Goal: Check status: Check status

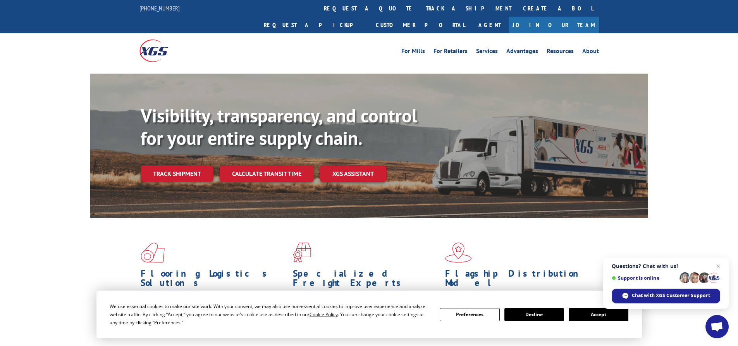
drag, startPoint x: 716, startPoint y: 265, endPoint x: 695, endPoint y: 273, distance: 22.5
click at [591, 265] on span "Close chat" at bounding box center [717, 265] width 9 height 9
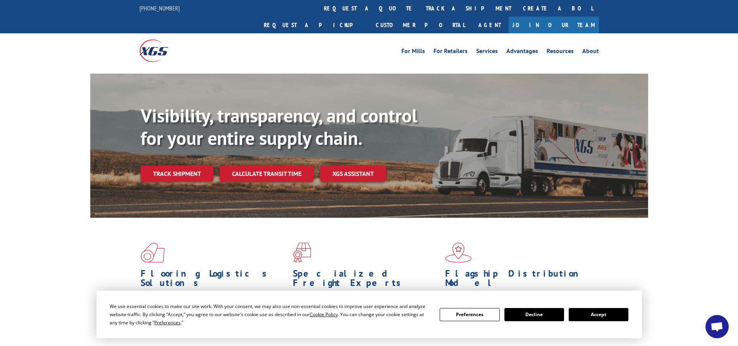
click at [591, 311] on button "Accept" at bounding box center [599, 314] width 60 height 13
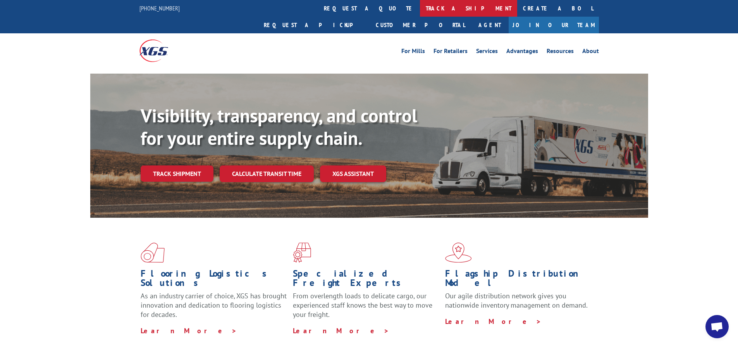
click at [420, 6] on link "track a shipment" at bounding box center [468, 8] width 97 height 17
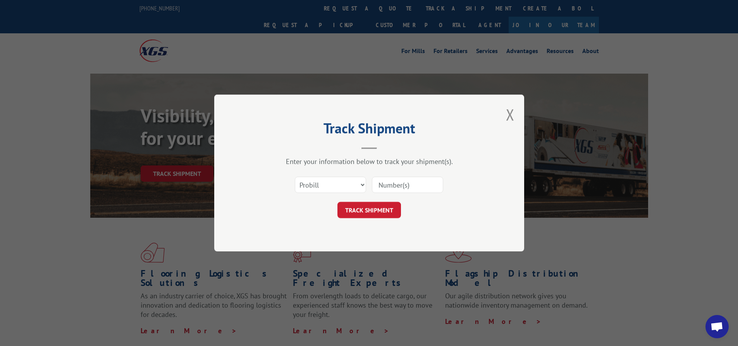
click at [423, 186] on input at bounding box center [407, 185] width 71 height 16
type input "17480584"
click at [337, 202] on button "TRACK SHIPMENT" at bounding box center [369, 210] width 64 height 16
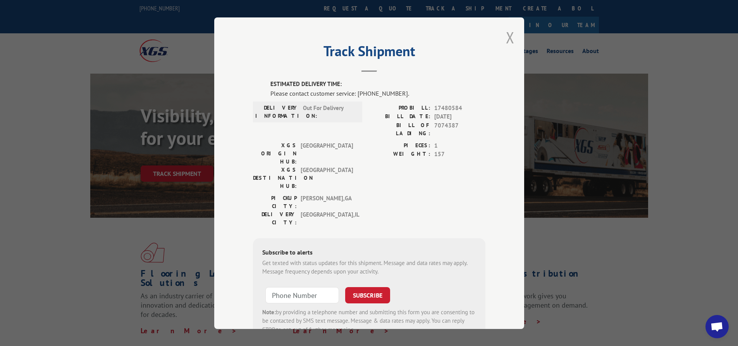
click at [509, 34] on button "Close modal" at bounding box center [510, 37] width 9 height 21
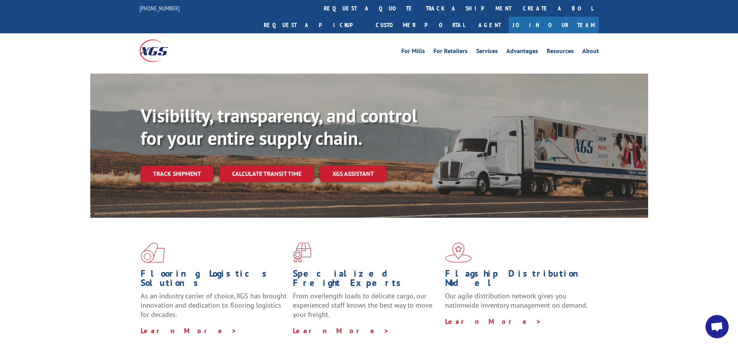
drag, startPoint x: 341, startPoint y: 6, endPoint x: 368, endPoint y: 24, distance: 32.1
click at [420, 6] on link "track a shipment" at bounding box center [468, 8] width 97 height 17
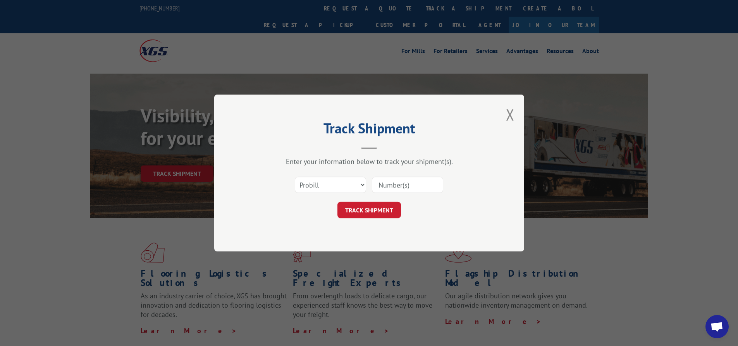
click at [399, 184] on input at bounding box center [407, 185] width 71 height 16
type input "17692724"
click button "TRACK SHIPMENT" at bounding box center [369, 210] width 64 height 16
